Goal: Task Accomplishment & Management: Use online tool/utility

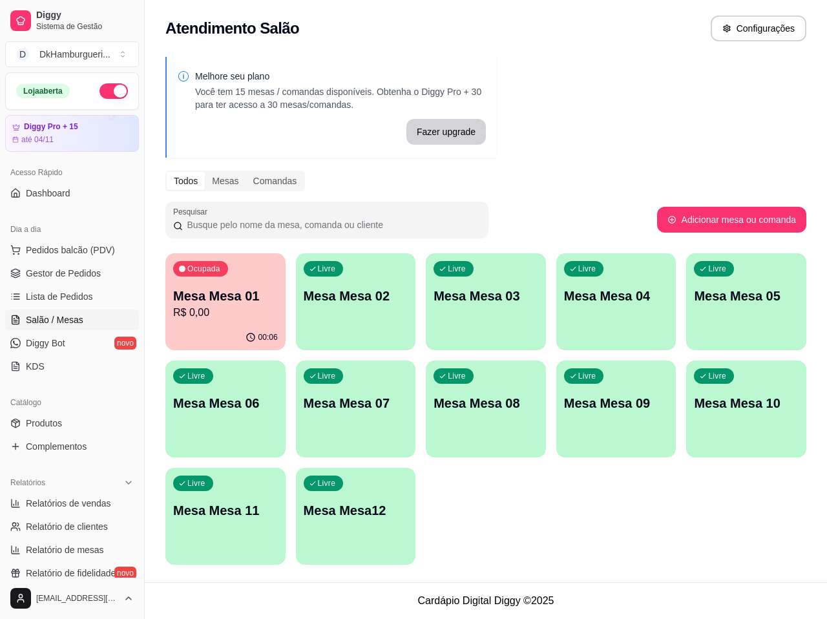
scroll to position [117, 0]
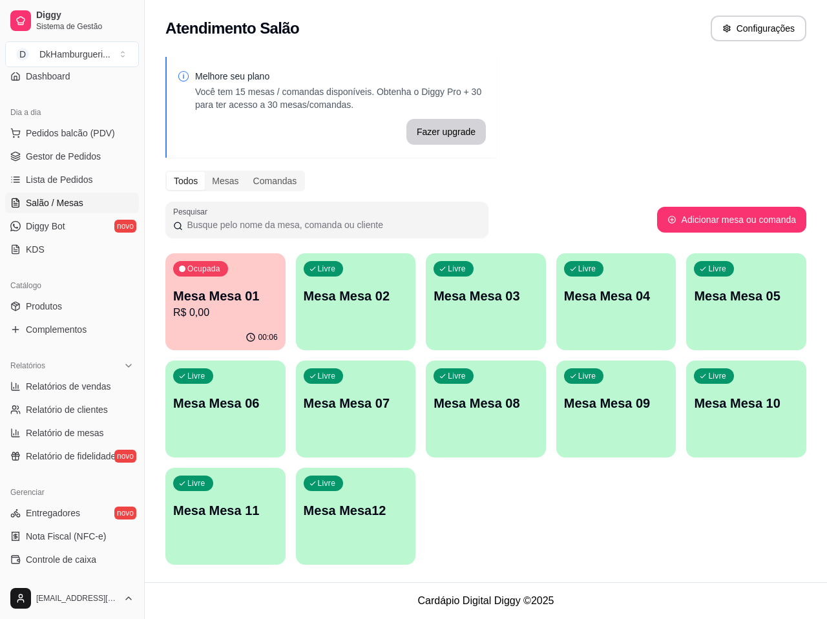
click at [236, 328] on div "00:06" at bounding box center [225, 337] width 120 height 25
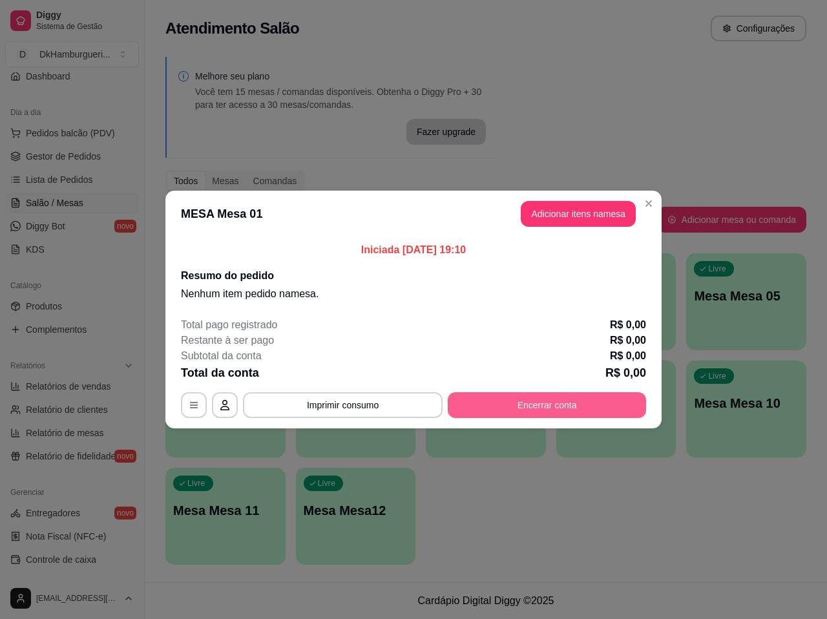
click at [543, 406] on button "Encerrar conta" at bounding box center [547, 405] width 198 height 26
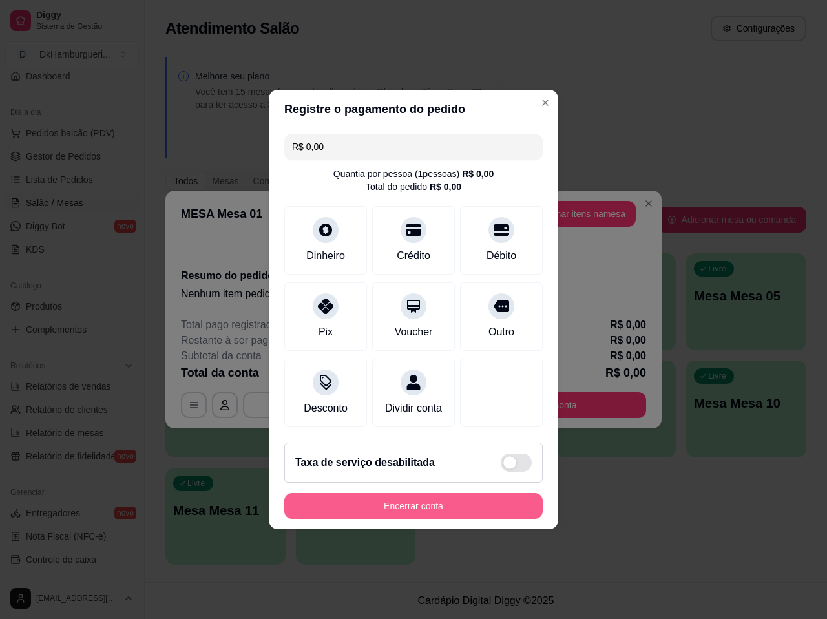
click at [453, 519] on button "Encerrar conta" at bounding box center [413, 506] width 258 height 26
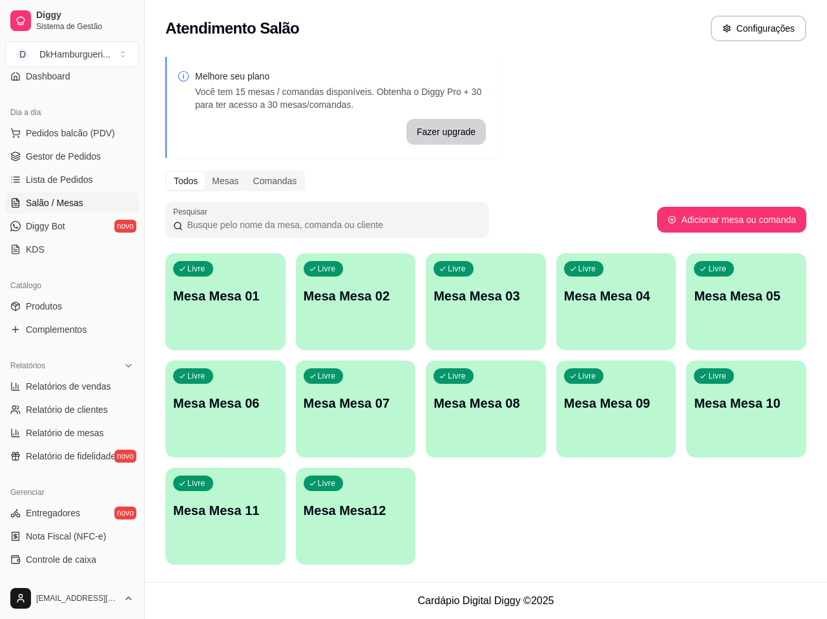
click at [193, 317] on div "Livre Mesa Mesa 01" at bounding box center [225, 293] width 120 height 81
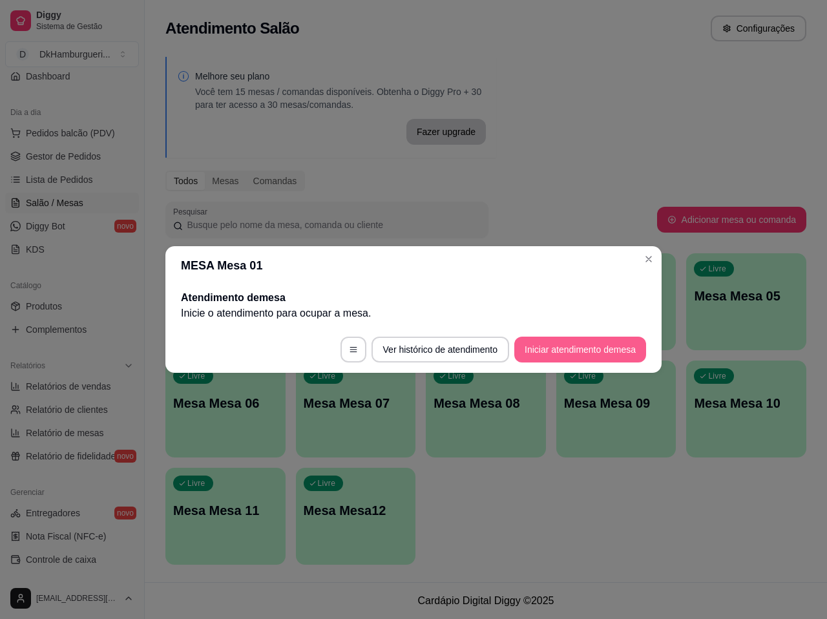
click at [567, 357] on button "Iniciar atendimento de mesa" at bounding box center [580, 349] width 132 height 26
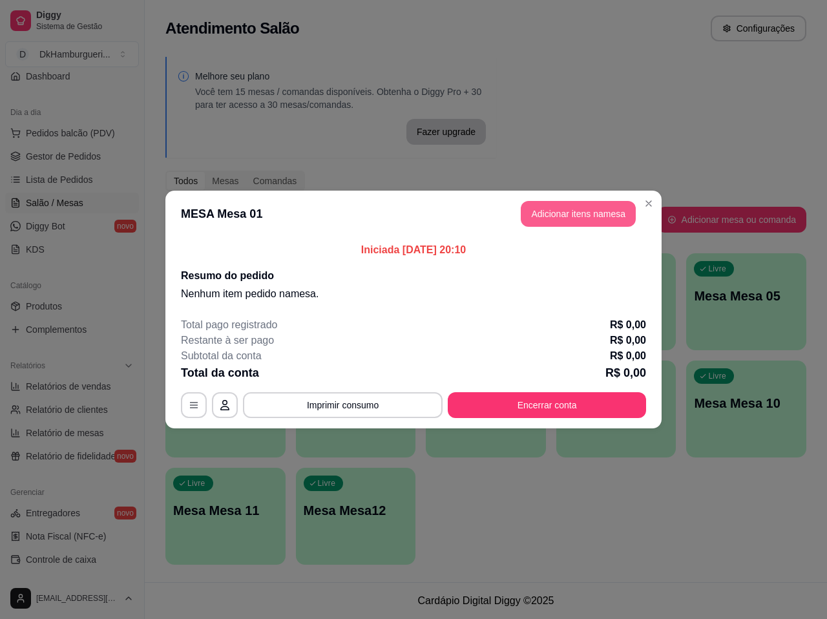
click at [581, 220] on button "Adicionar itens na mesa" at bounding box center [578, 214] width 115 height 26
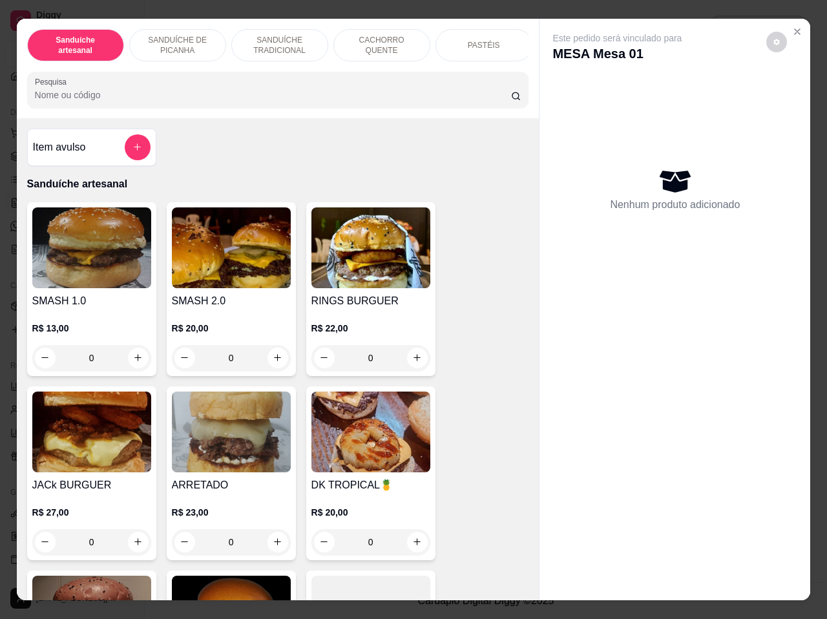
click at [350, 288] on img at bounding box center [370, 247] width 119 height 81
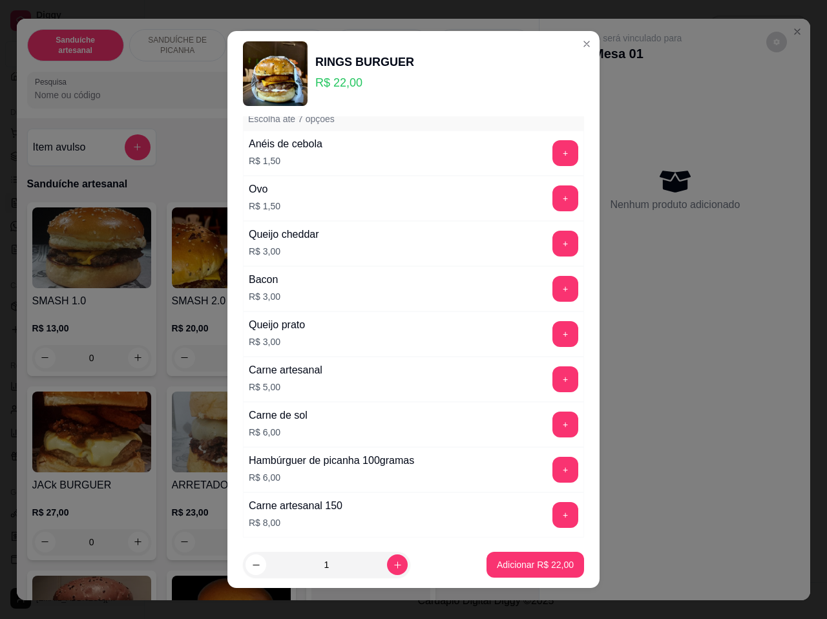
scroll to position [145, 0]
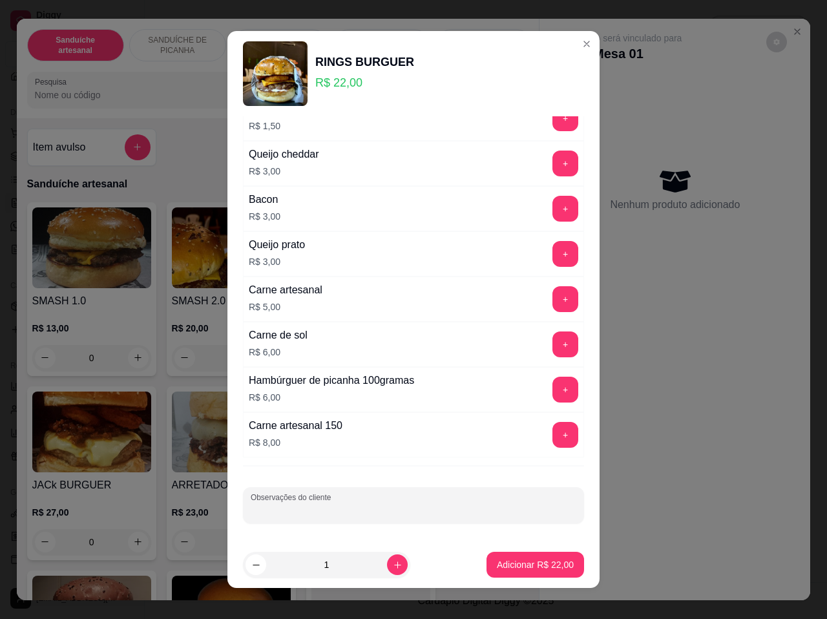
click at [337, 506] on input "Observações do cliente" at bounding box center [414, 510] width 326 height 13
type input "viagem"
click at [523, 561] on p "Adicionar R$ 22,00" at bounding box center [535, 564] width 77 height 13
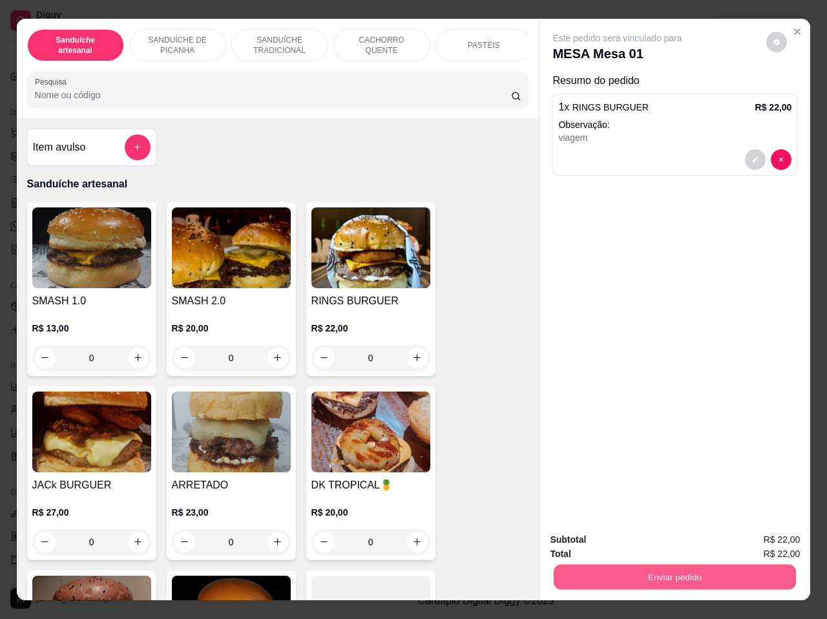
click at [670, 579] on button "Enviar pedido" at bounding box center [675, 576] width 242 height 25
click at [759, 530] on button "Enviar pedido" at bounding box center [766, 540] width 73 height 25
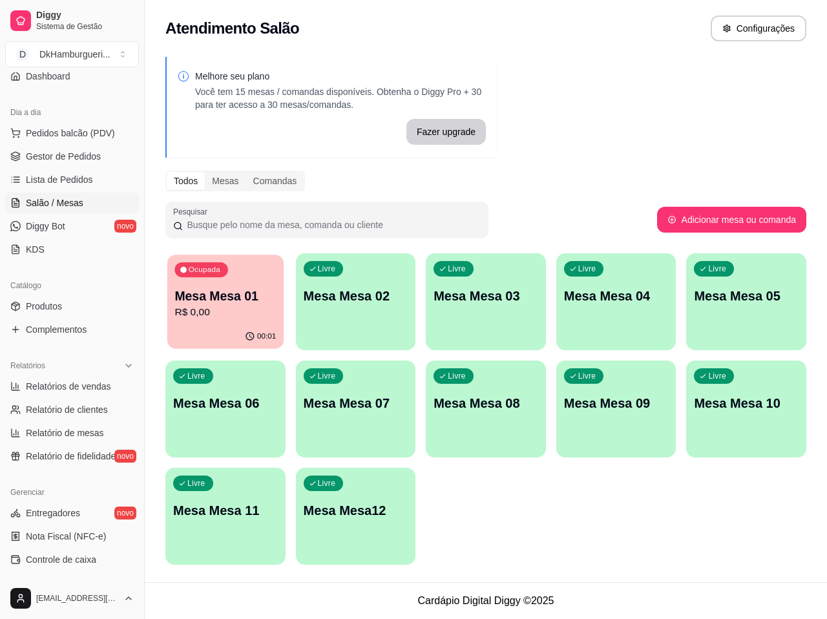
click at [256, 296] on p "Mesa Mesa 01" at bounding box center [224, 295] width 101 height 17
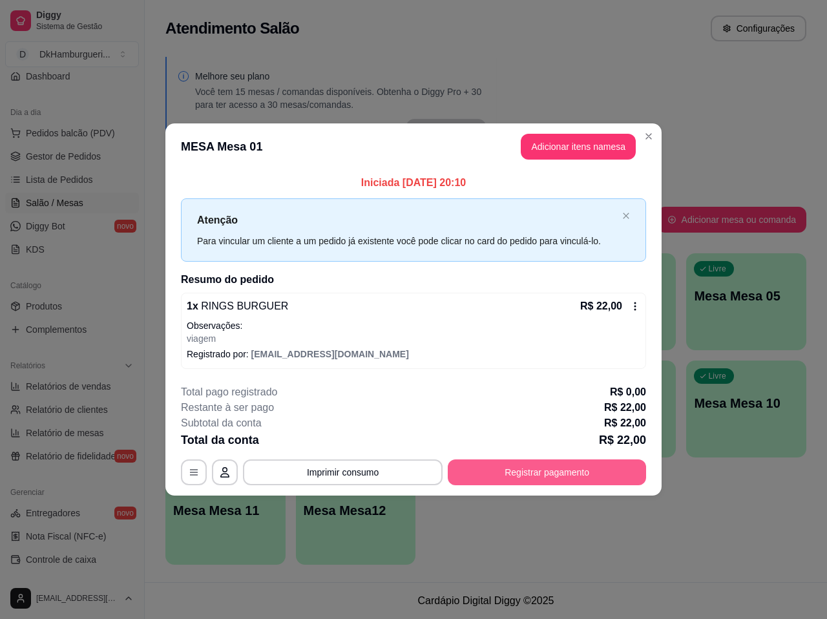
click at [546, 479] on button "Registrar pagamento" at bounding box center [547, 472] width 198 height 26
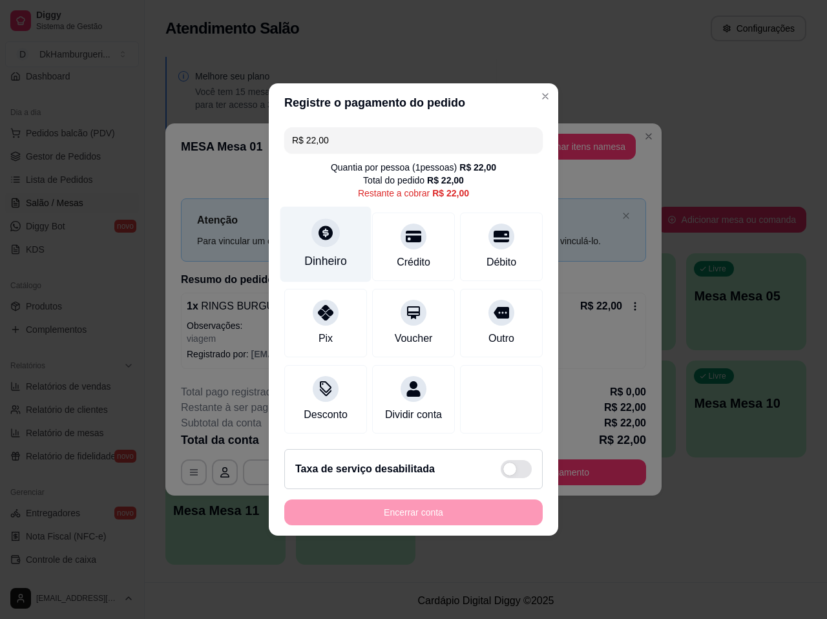
click at [317, 234] on div at bounding box center [325, 232] width 28 height 28
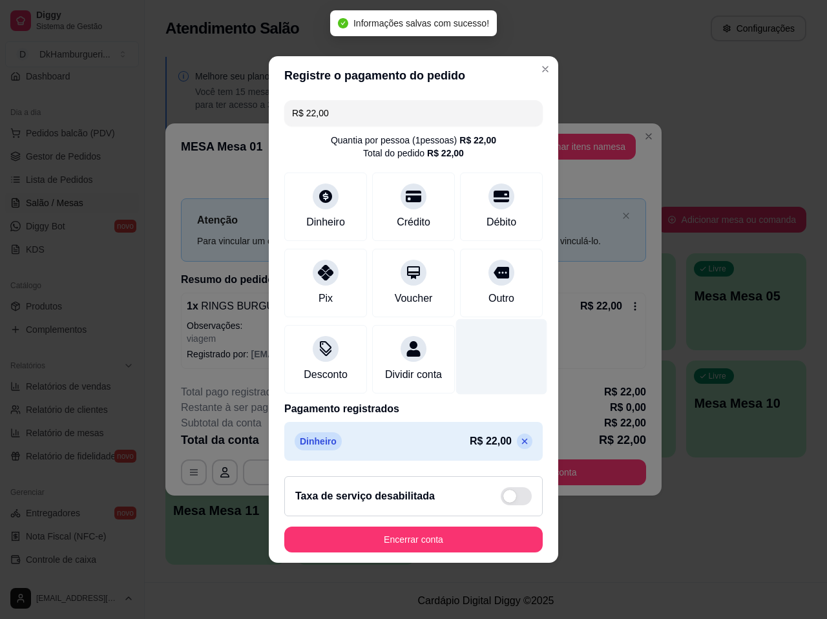
type input "R$ 0,00"
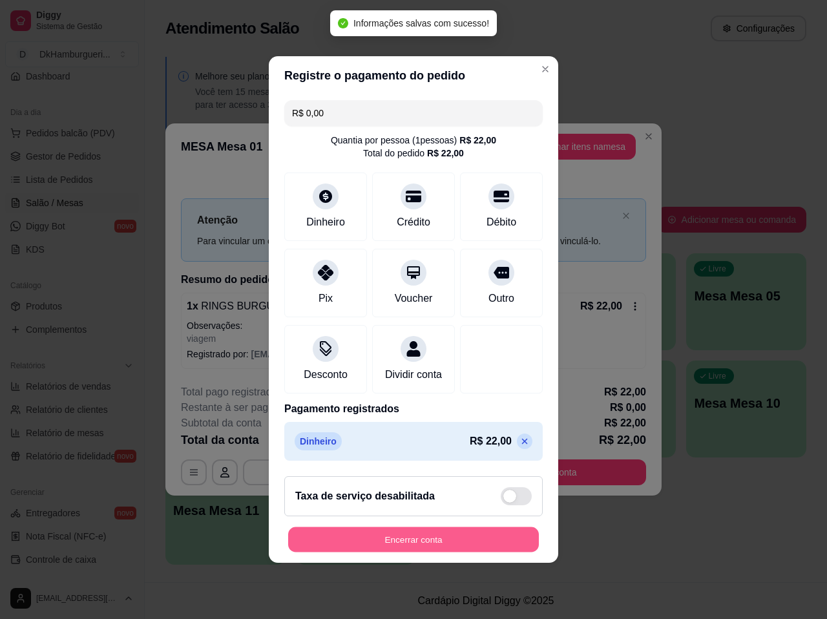
click at [439, 537] on button "Encerrar conta" at bounding box center [413, 539] width 251 height 25
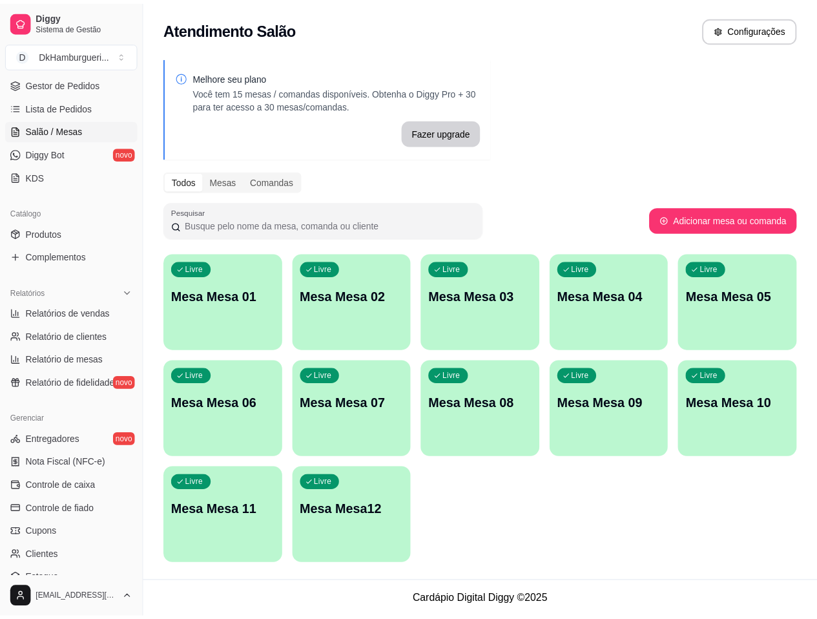
scroll to position [311, 0]
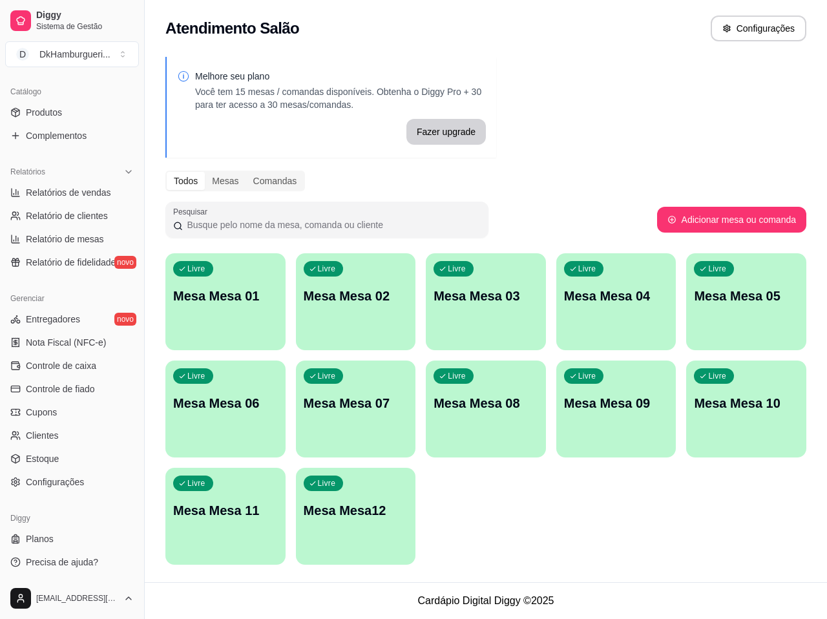
click at [69, 478] on span "Configurações" at bounding box center [55, 481] width 58 height 13
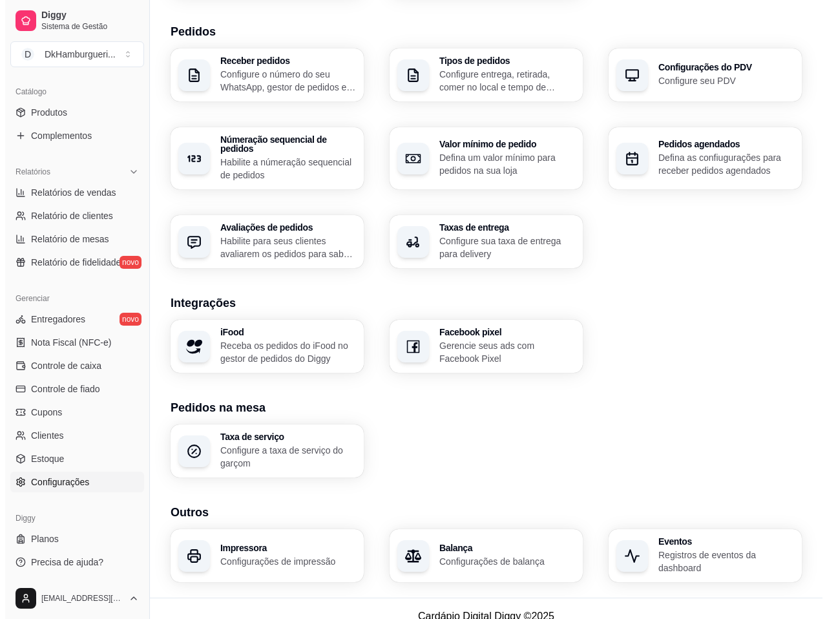
scroll to position [298, 0]
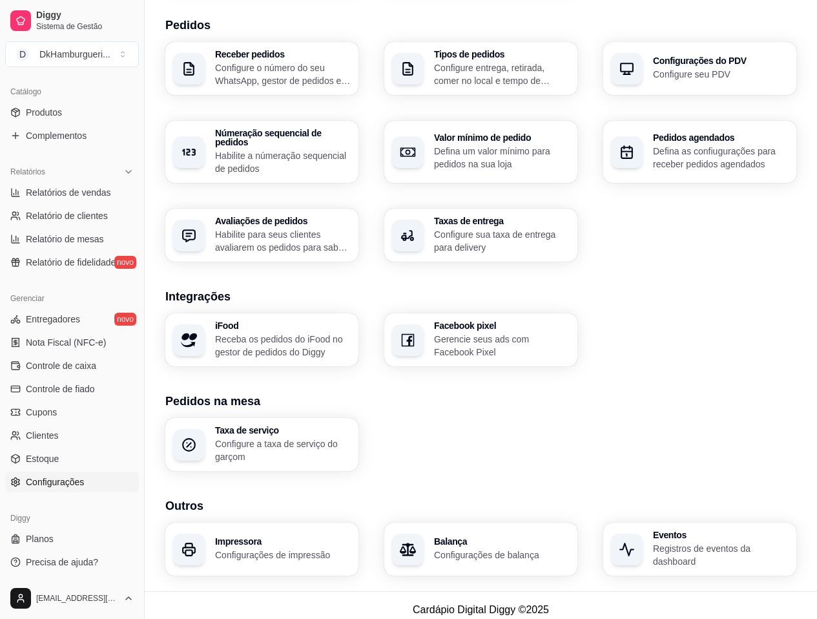
click at [271, 548] on p "Configurações de impressão" at bounding box center [283, 554] width 136 height 13
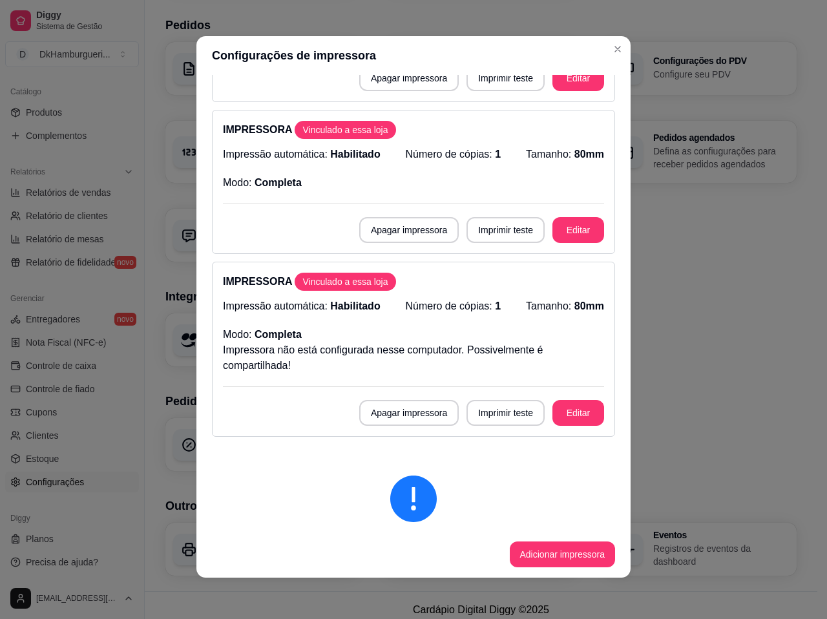
scroll to position [129, 0]
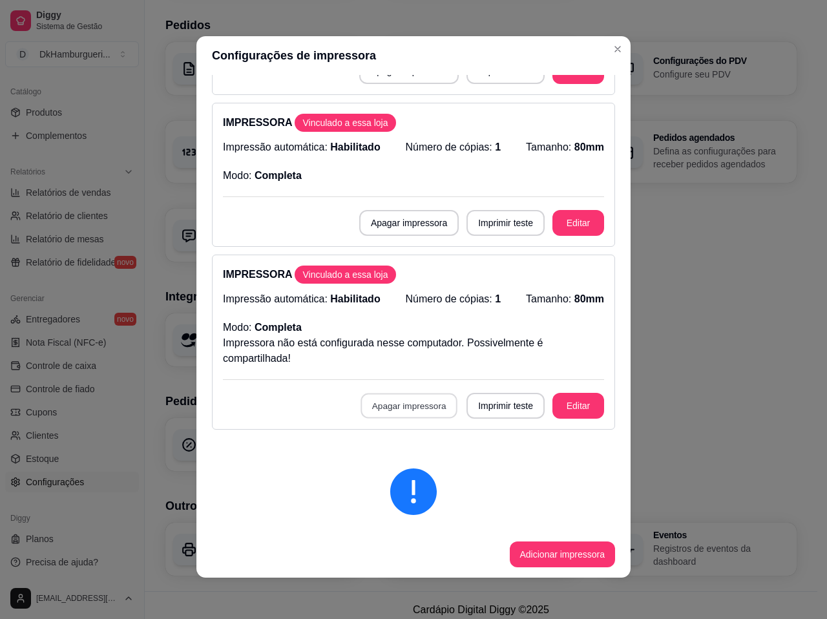
click at [385, 411] on button "Apagar impressora" at bounding box center [408, 405] width 97 height 25
click at [409, 500] on button "Confirmar" at bounding box center [407, 502] width 50 height 21
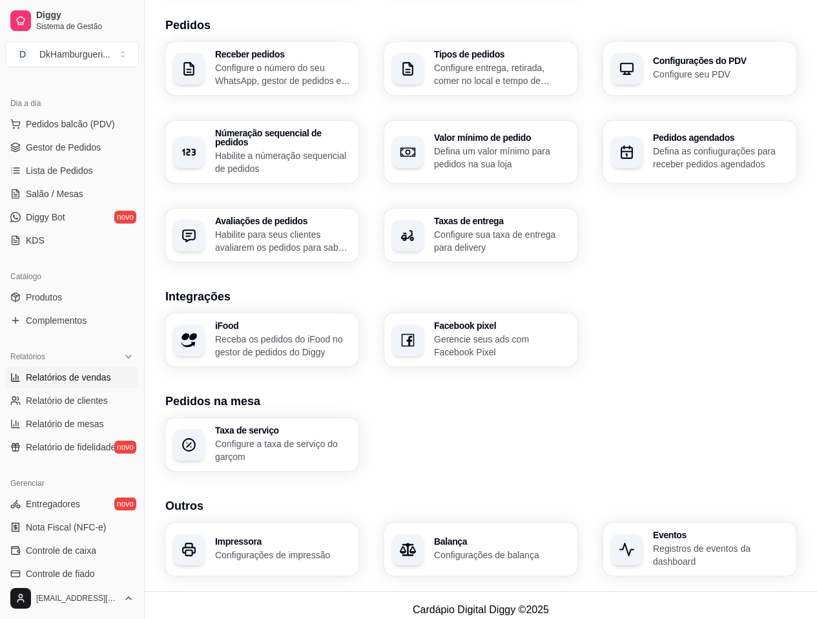
scroll to position [52, 0]
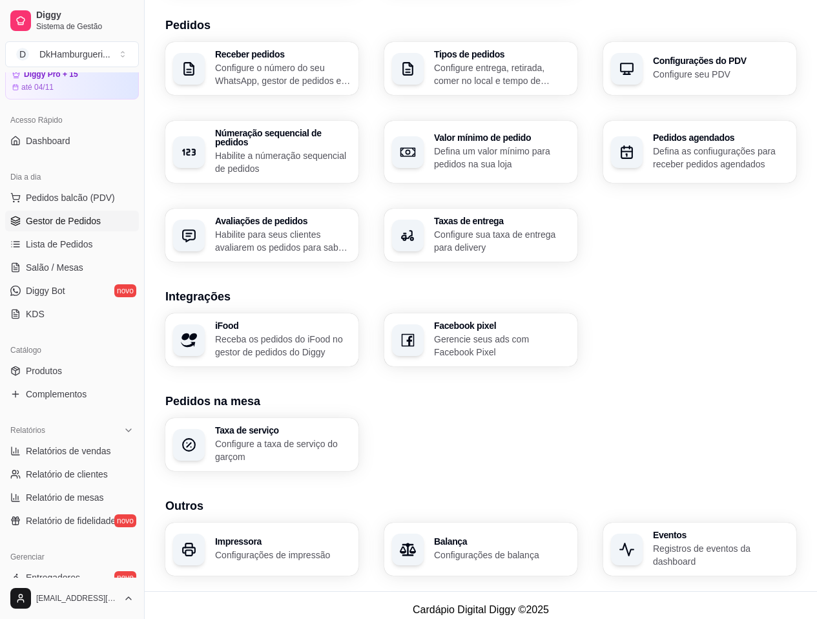
click at [77, 215] on span "Gestor de Pedidos" at bounding box center [63, 220] width 75 height 13
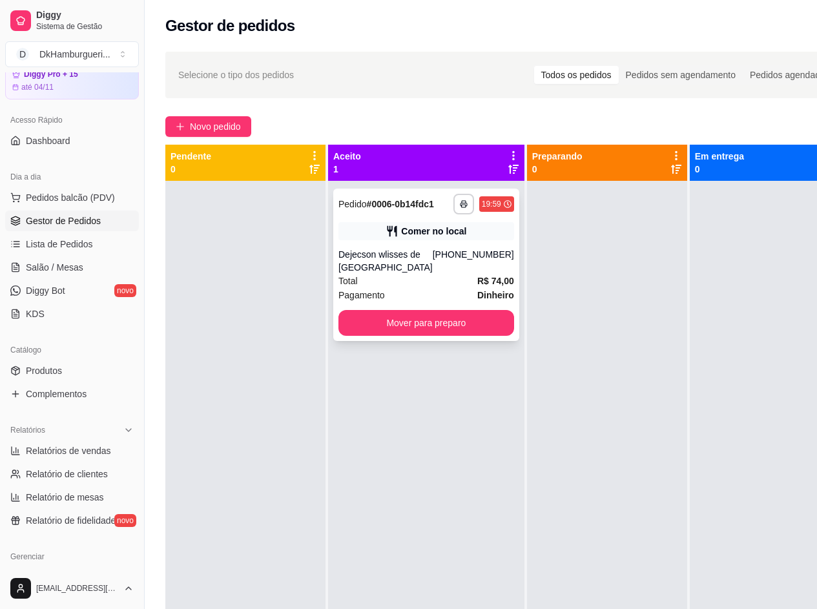
click at [433, 274] on div "[PHONE_NUMBER]" at bounding box center [473, 261] width 81 height 26
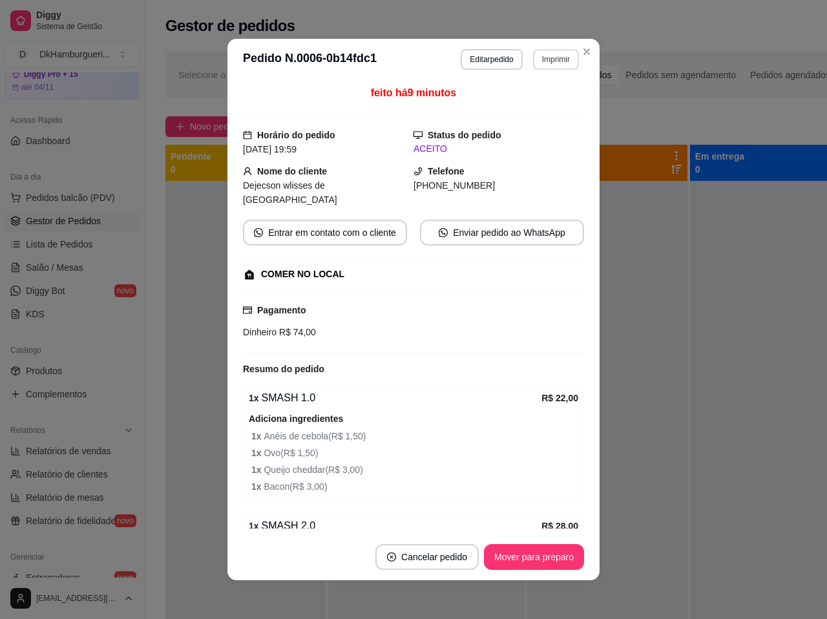
click at [543, 61] on button "Imprimir" at bounding box center [556, 59] width 46 height 21
click at [526, 138] on button "IMPRESSORA" at bounding box center [528, 130] width 94 height 21
click at [557, 65] on button "Imprimir" at bounding box center [555, 59] width 45 height 20
click at [544, 109] on button "IMPRESSORA" at bounding box center [528, 104] width 94 height 21
click at [552, 57] on button "Imprimir" at bounding box center [556, 59] width 46 height 21
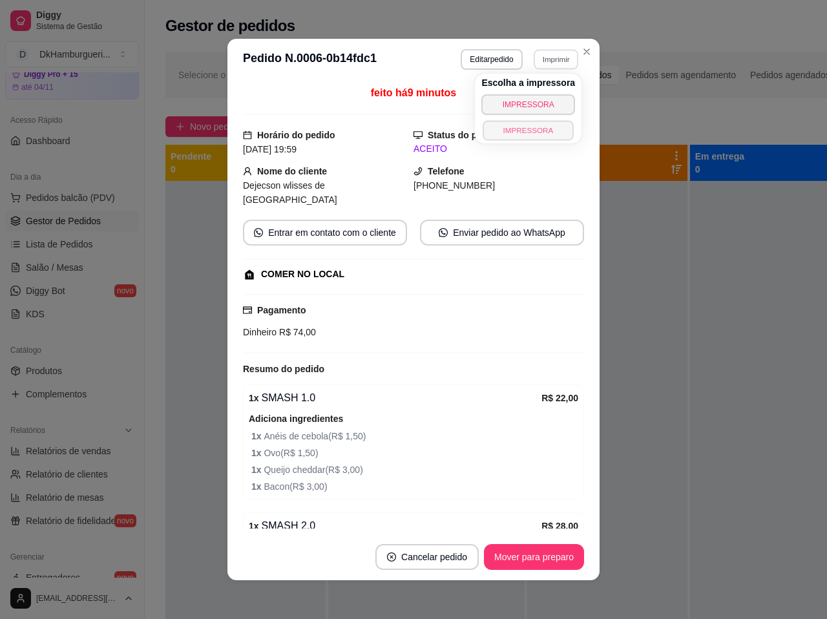
click at [534, 130] on button "IMPRESSORA" at bounding box center [528, 130] width 90 height 20
